Goal: Find specific page/section: Find specific page/section

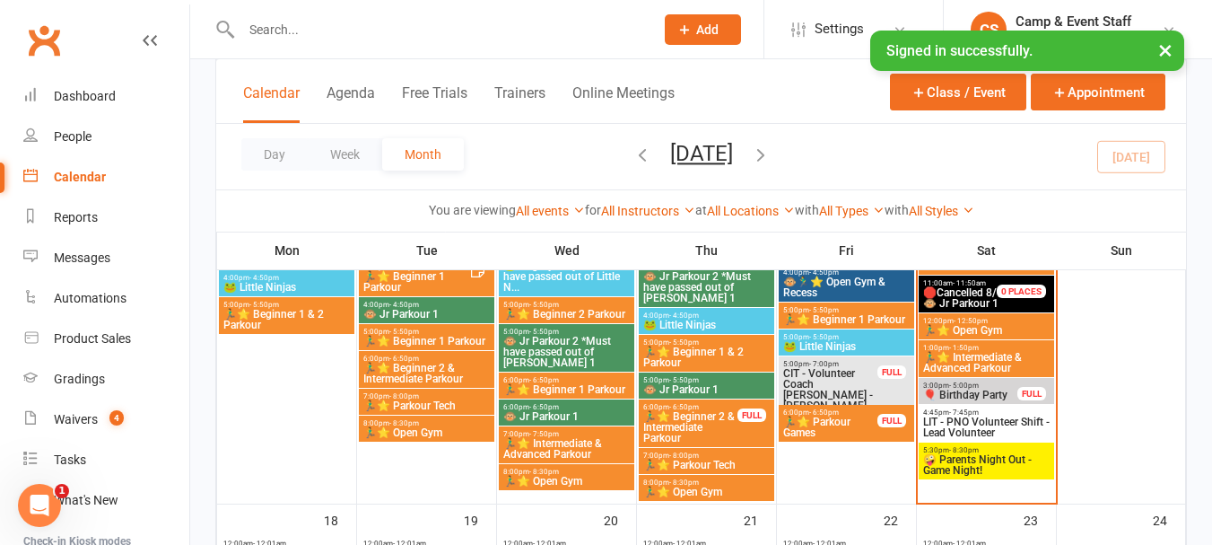
click at [1013, 458] on span "🤪 Parents Night Out - Game Night!" at bounding box center [986, 465] width 128 height 22
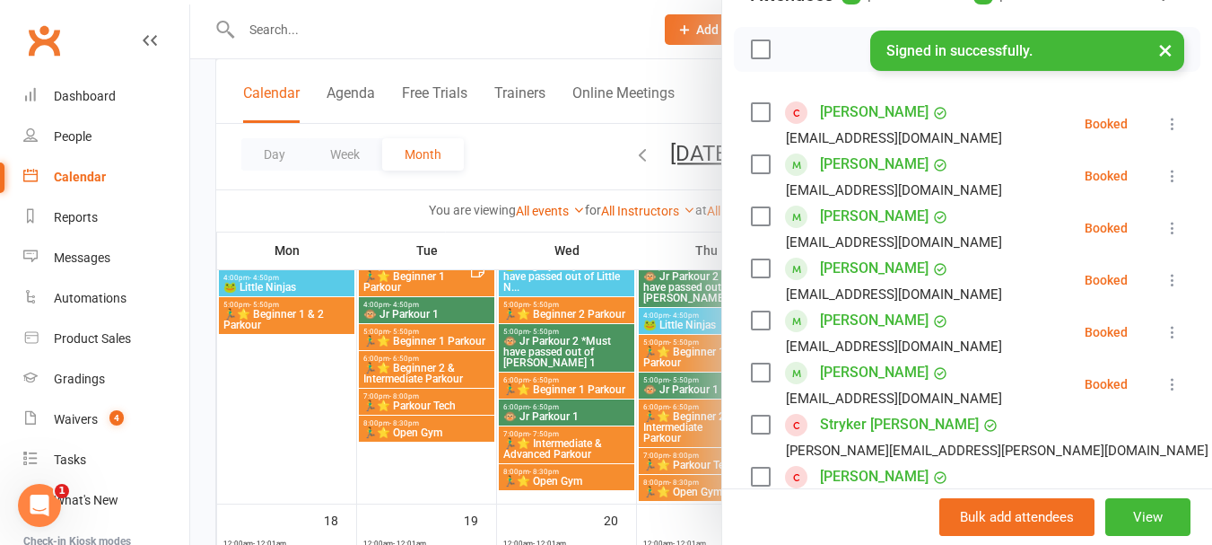
scroll to position [269, 0]
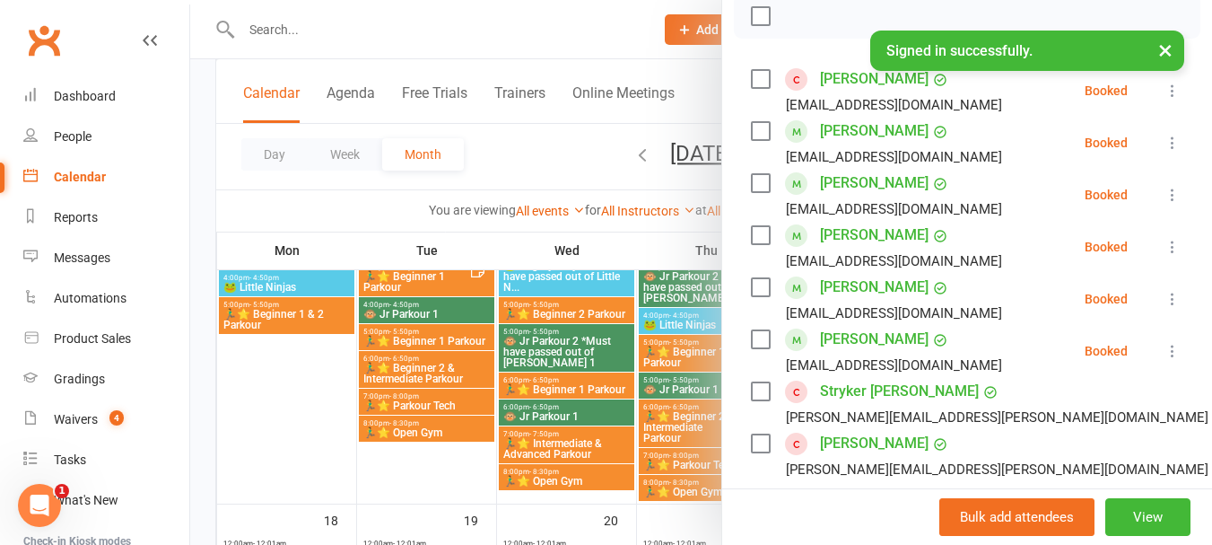
click at [870, 406] on link "Stryker [PERSON_NAME]" at bounding box center [899, 391] width 159 height 29
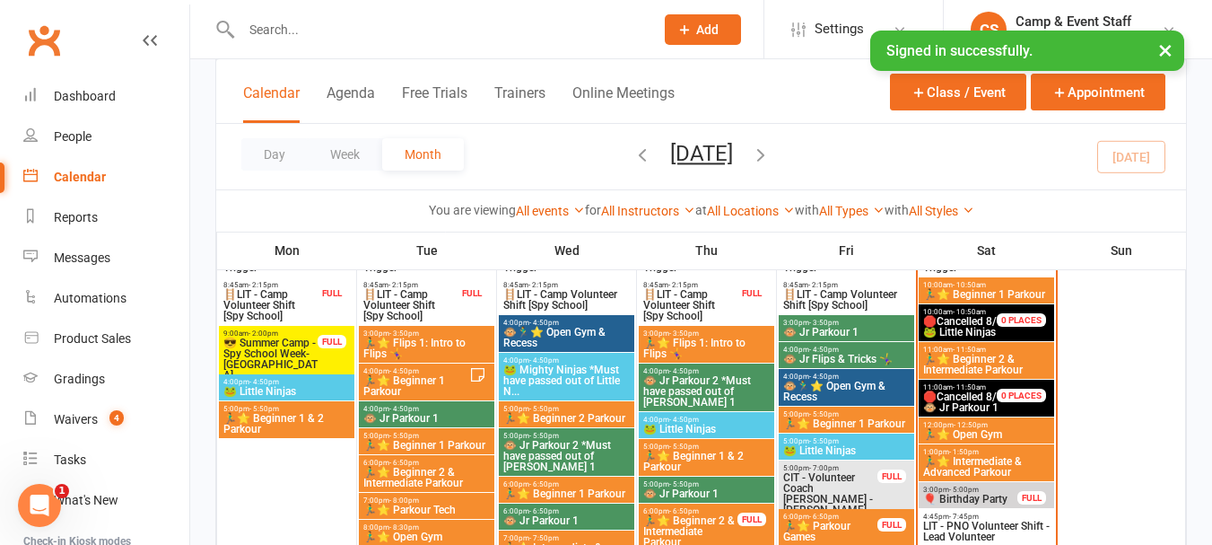
scroll to position [1077, 0]
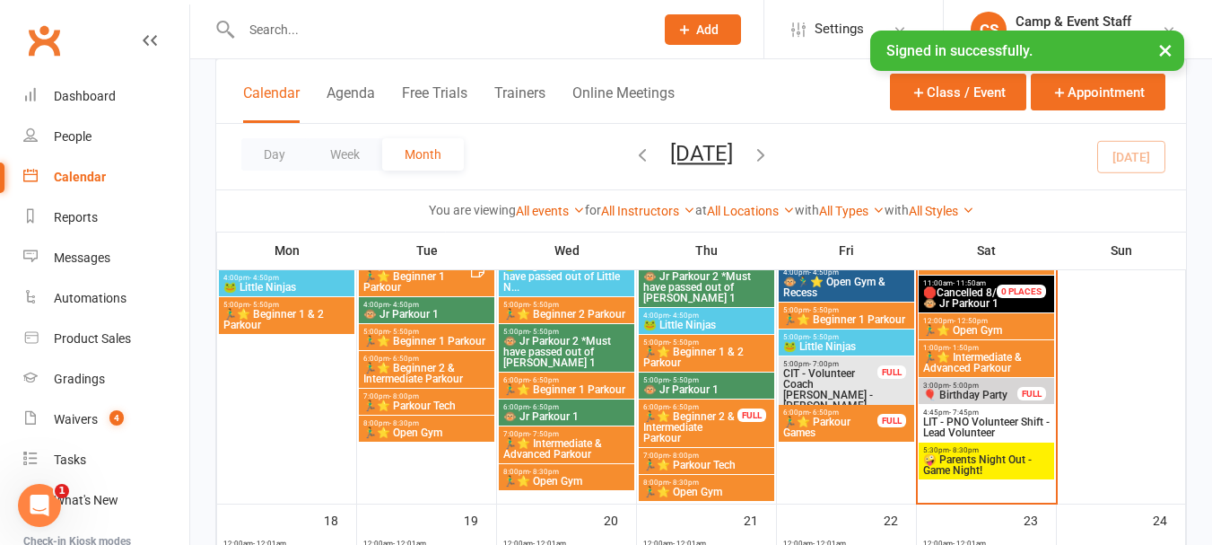
click at [973, 458] on span "🤪 Parents Night Out - Game Night!" at bounding box center [986, 465] width 128 height 22
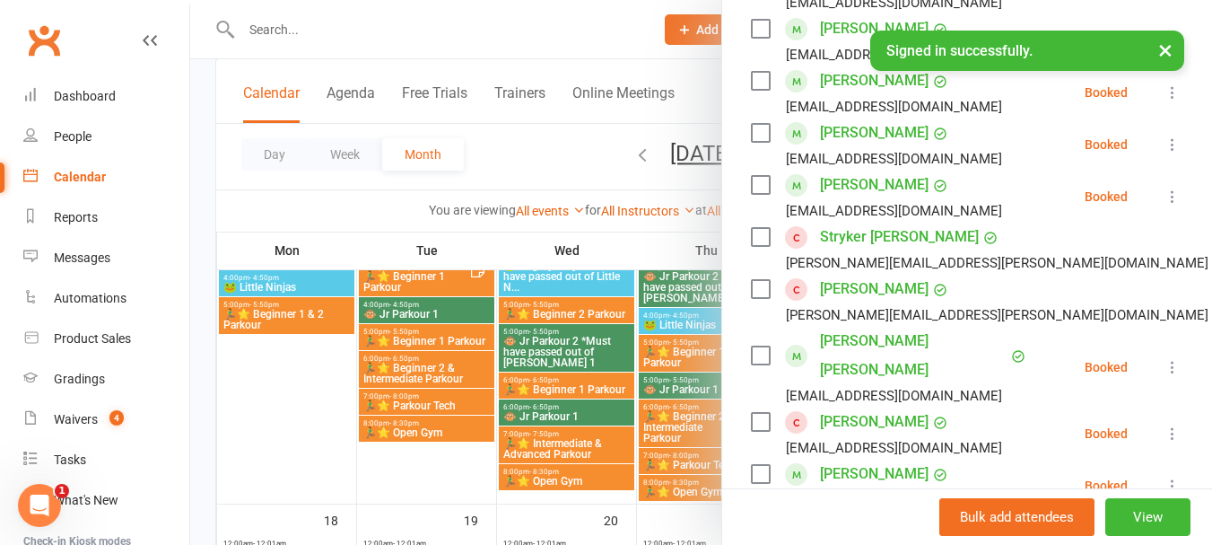
scroll to position [449, 0]
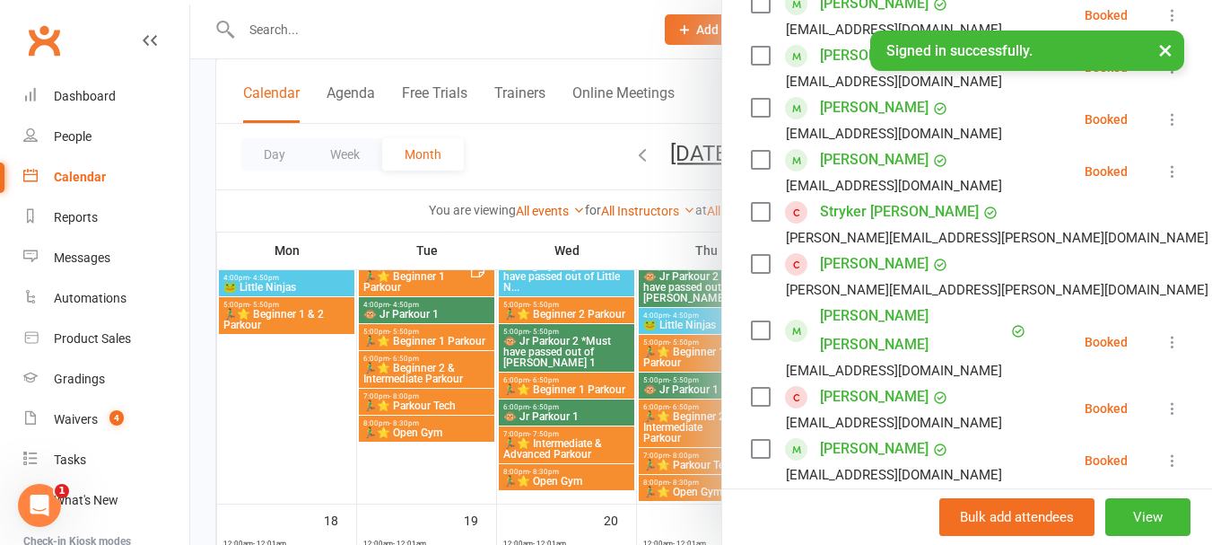
click at [915, 278] on link "[PERSON_NAME]" at bounding box center [874, 263] width 109 height 29
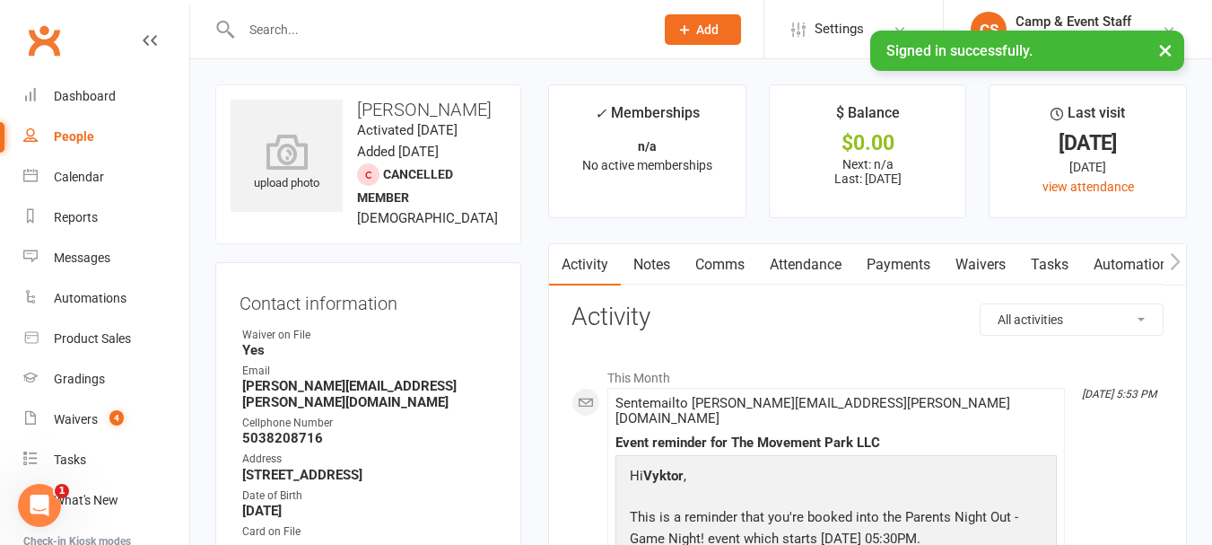
click at [903, 272] on link "Payments" at bounding box center [898, 264] width 89 height 41
